Goal: Task Accomplishment & Management: Complete application form

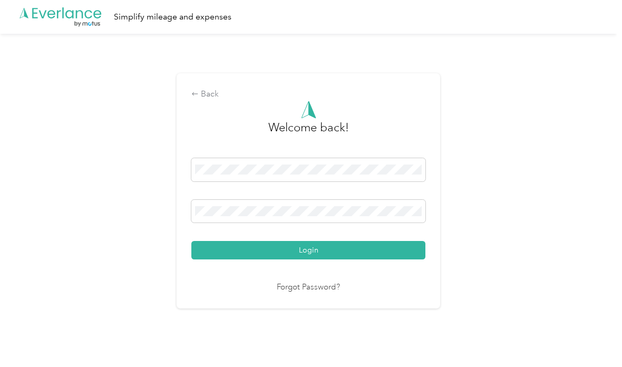
click at [341, 260] on button "Login" at bounding box center [308, 250] width 234 height 18
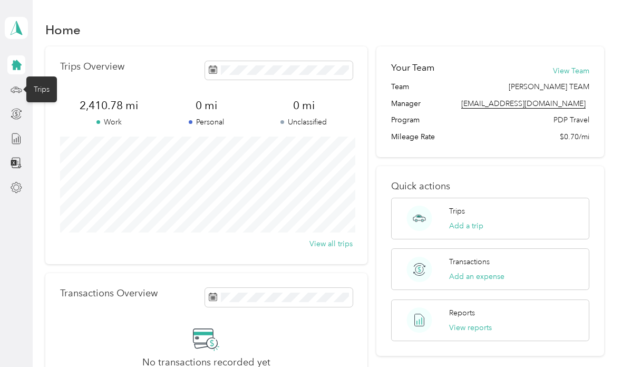
click at [18, 89] on icon at bounding box center [17, 90] width 12 height 12
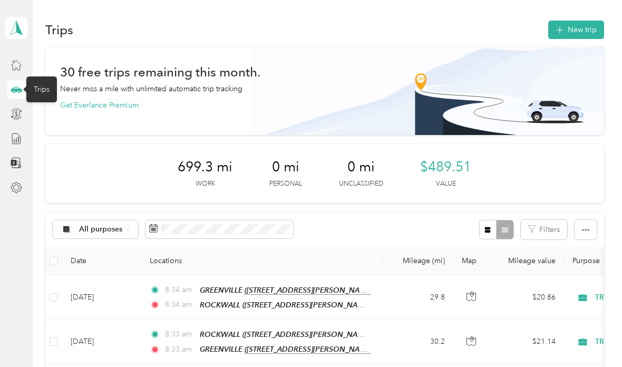
click at [594, 25] on button "New trip" at bounding box center [577, 30] width 56 height 18
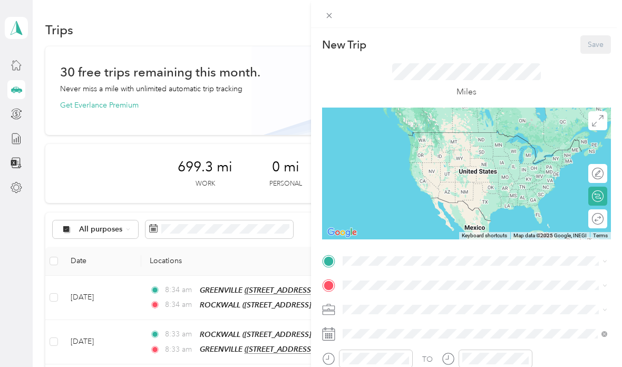
click at [380, 253] on span at bounding box center [475, 261] width 272 height 17
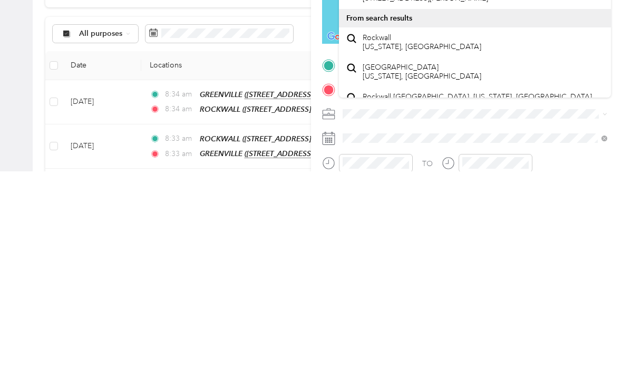
scroll to position [42, 0]
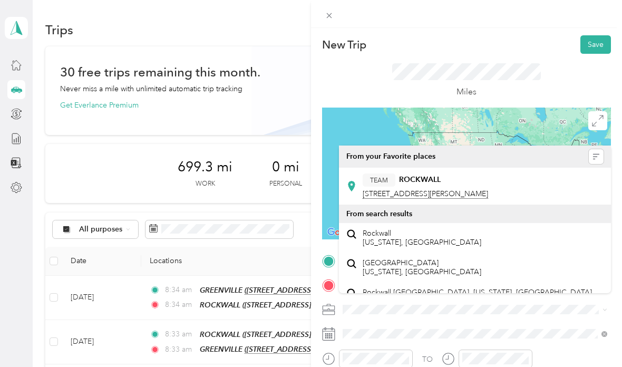
click at [423, 175] on strong "ROCKWALL" at bounding box center [420, 179] width 42 height 9
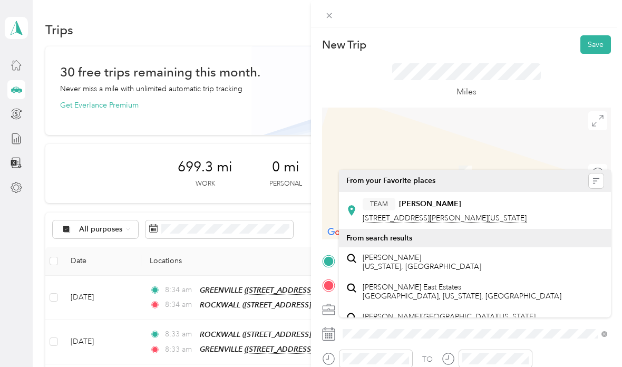
click at [449, 198] on div "TEAM [PERSON_NAME]" at bounding box center [445, 204] width 164 height 13
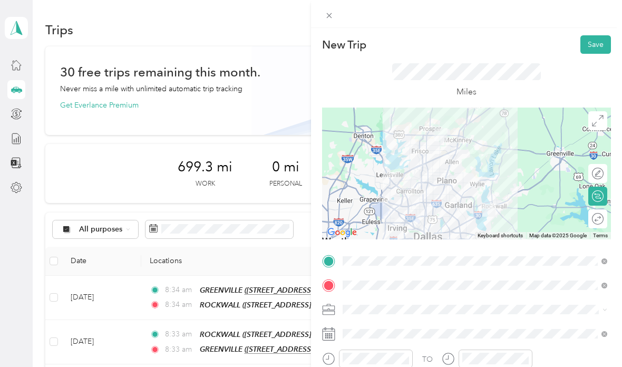
click at [476, 174] on div at bounding box center [466, 174] width 289 height 132
click at [494, 146] on div at bounding box center [466, 174] width 289 height 132
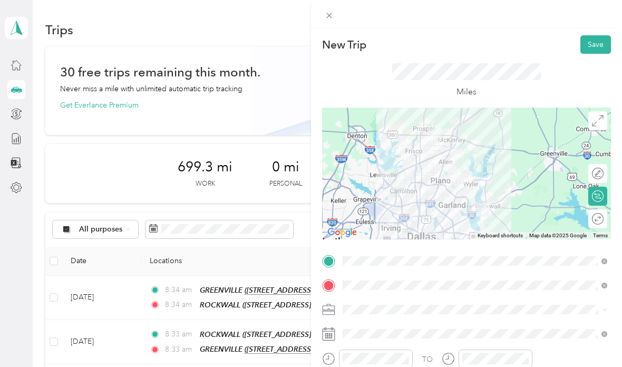
click at [496, 148] on div at bounding box center [466, 174] width 289 height 132
click at [438, 178] on div at bounding box center [466, 174] width 289 height 132
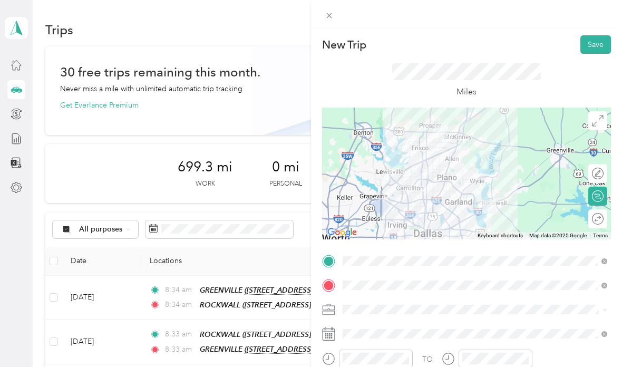
click at [592, 46] on button "Save" at bounding box center [596, 44] width 31 height 18
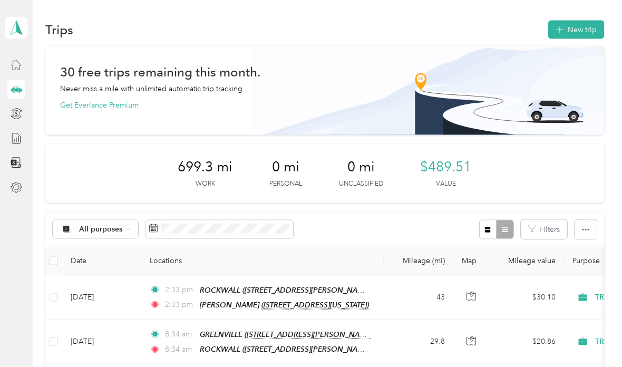
scroll to position [1, 0]
click at [597, 21] on button "New trip" at bounding box center [577, 30] width 56 height 18
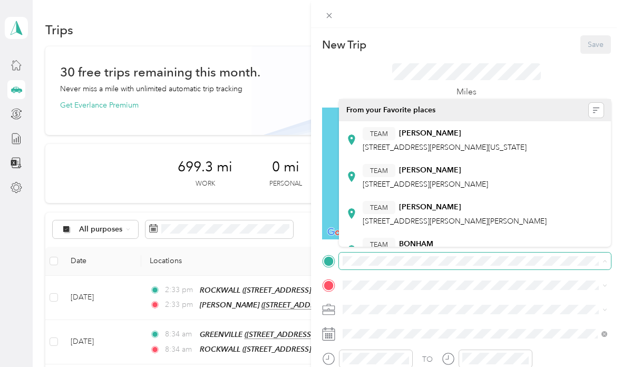
scroll to position [1, 0]
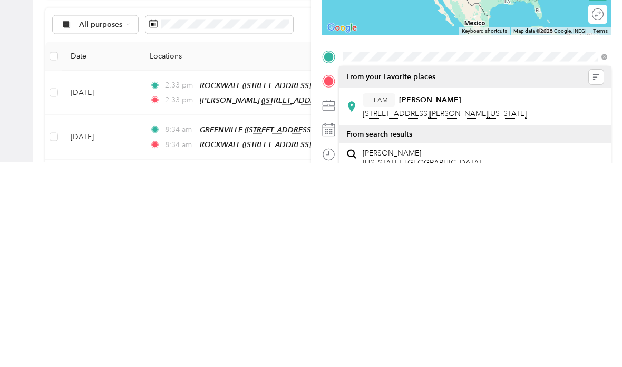
click at [436, 300] on strong "[PERSON_NAME]" at bounding box center [430, 304] width 62 height 9
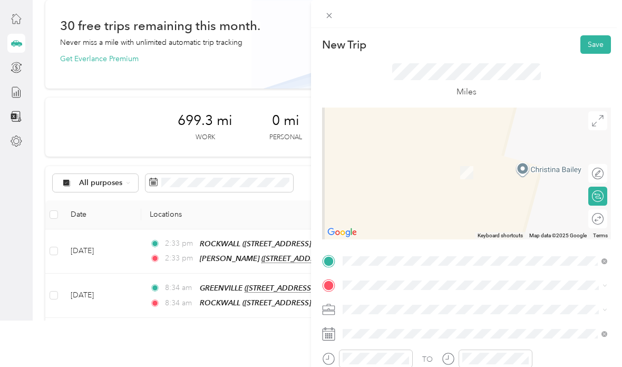
scroll to position [42, 0]
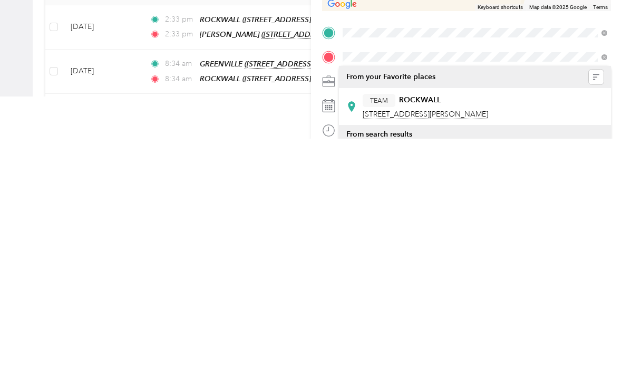
click at [429, 324] on strong "ROCKWALL" at bounding box center [420, 328] width 42 height 9
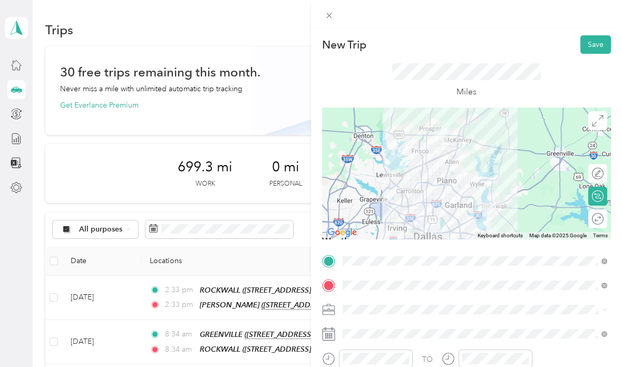
click at [594, 48] on button "Save" at bounding box center [596, 44] width 31 height 18
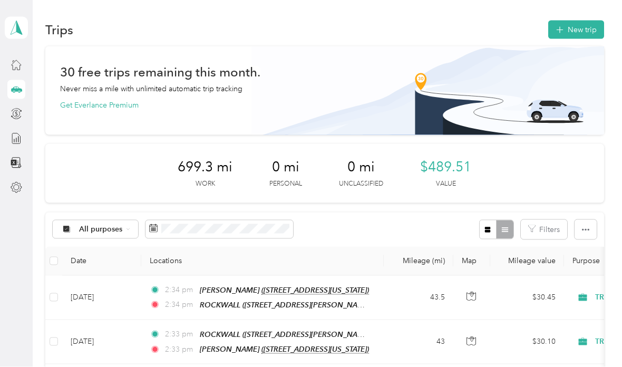
scroll to position [0, 0]
click at [16, 129] on div at bounding box center [16, 138] width 18 height 19
